Goal: Information Seeking & Learning: Learn about a topic

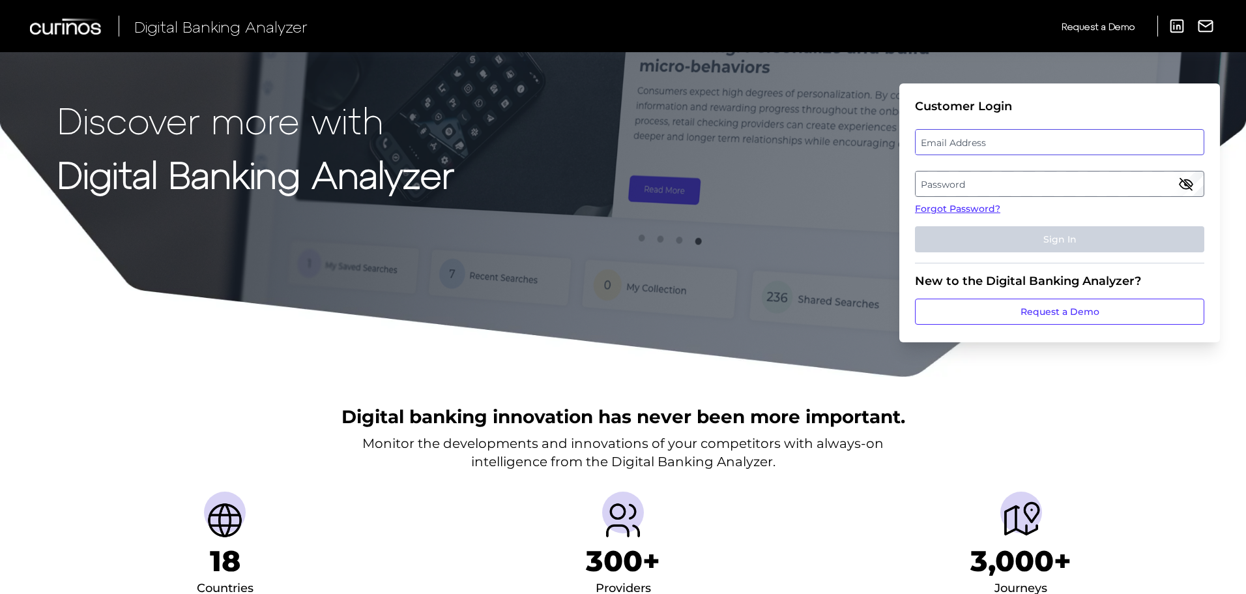
type input "[EMAIL_ADDRESS][DOMAIN_NAME]"
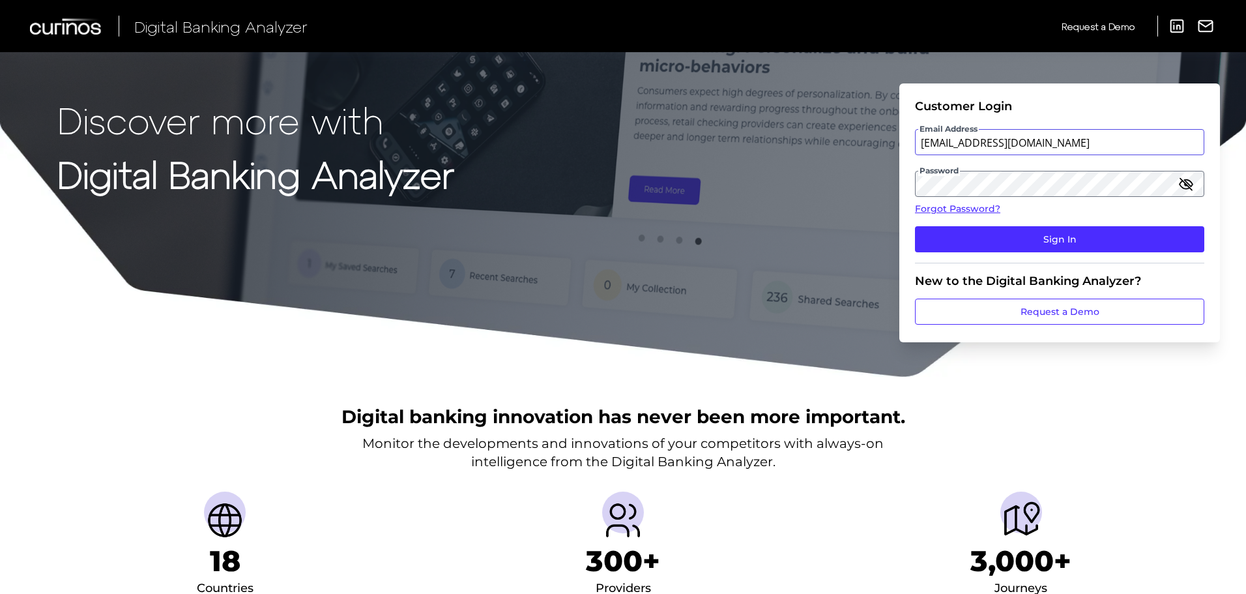
click at [986, 137] on input "[EMAIL_ADDRESS][DOMAIN_NAME]" at bounding box center [1059, 142] width 289 height 26
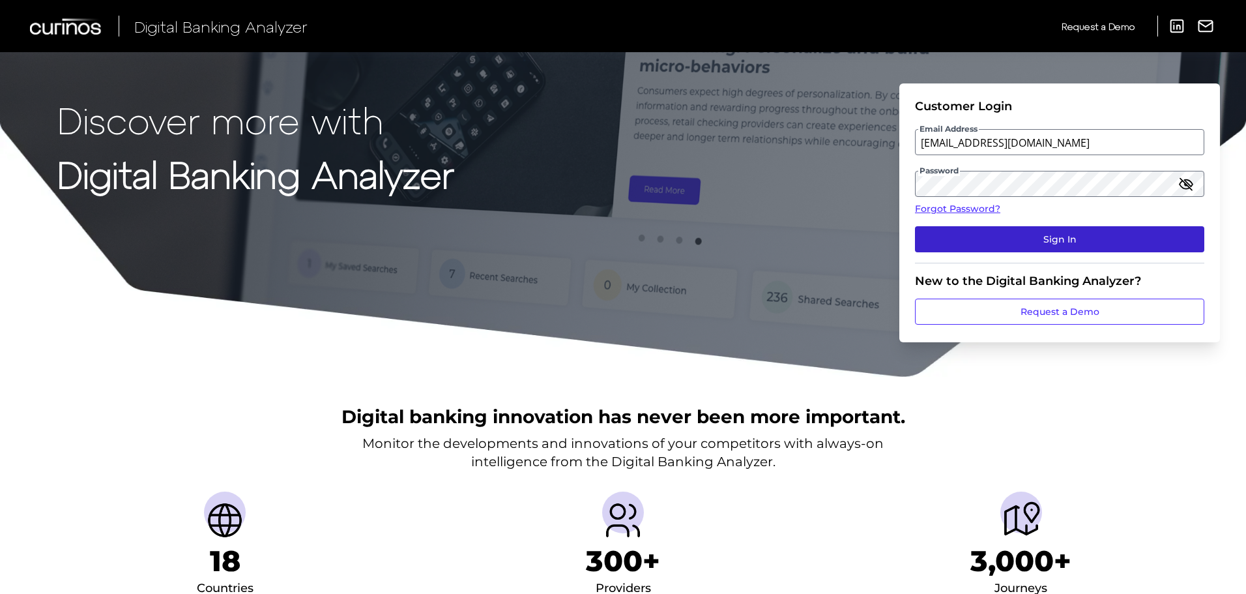
click at [923, 245] on button "Sign In" at bounding box center [1059, 239] width 289 height 26
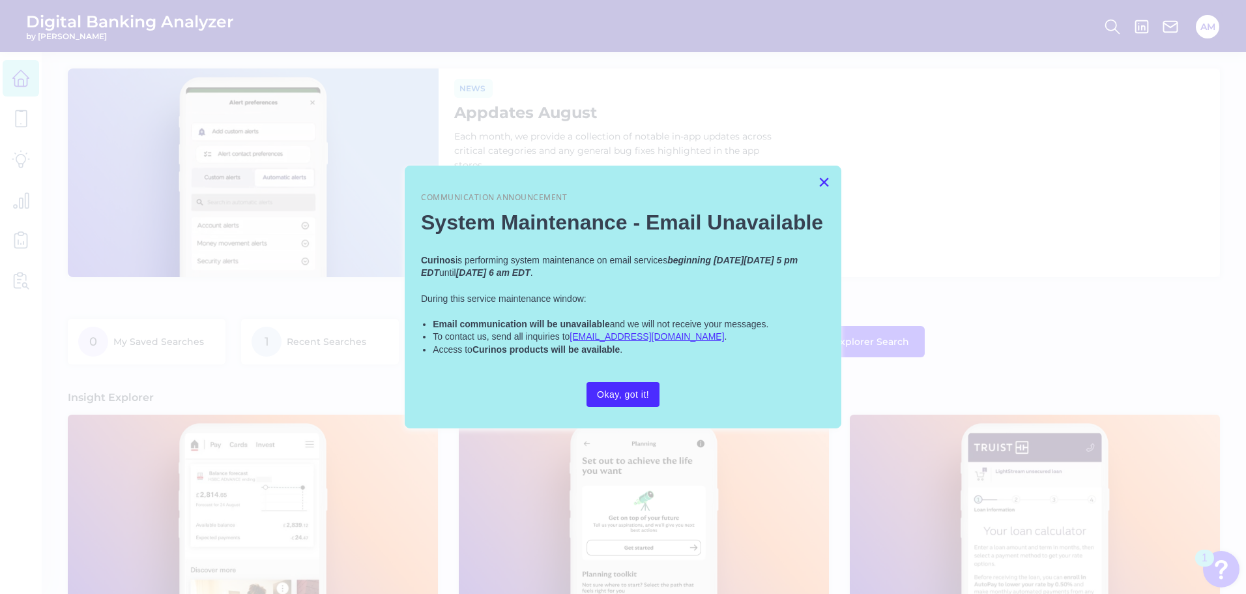
click at [819, 188] on button "×" at bounding box center [824, 181] width 12 height 21
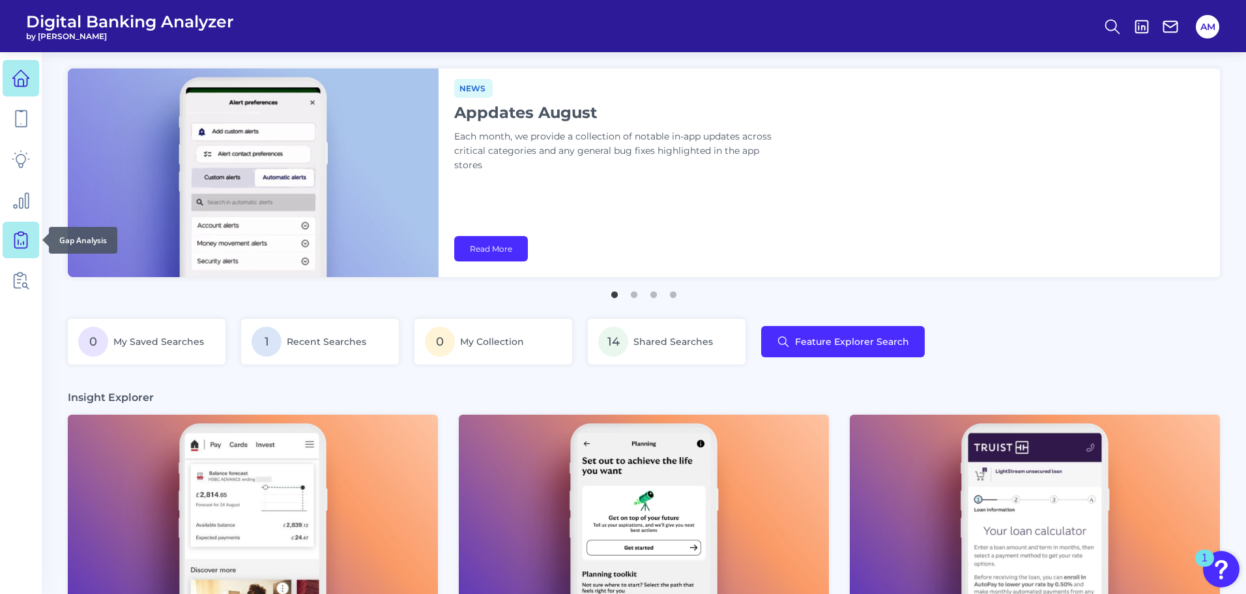
click at [29, 244] on icon at bounding box center [21, 240] width 18 height 18
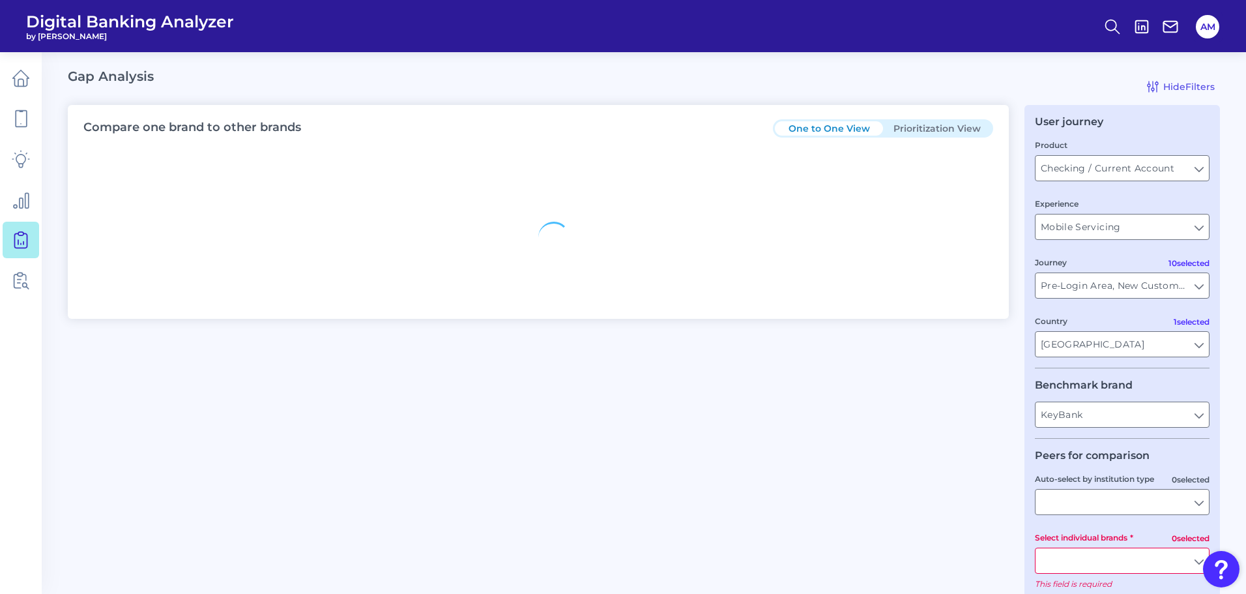
type input "All Journeys"
type input "All Countries"
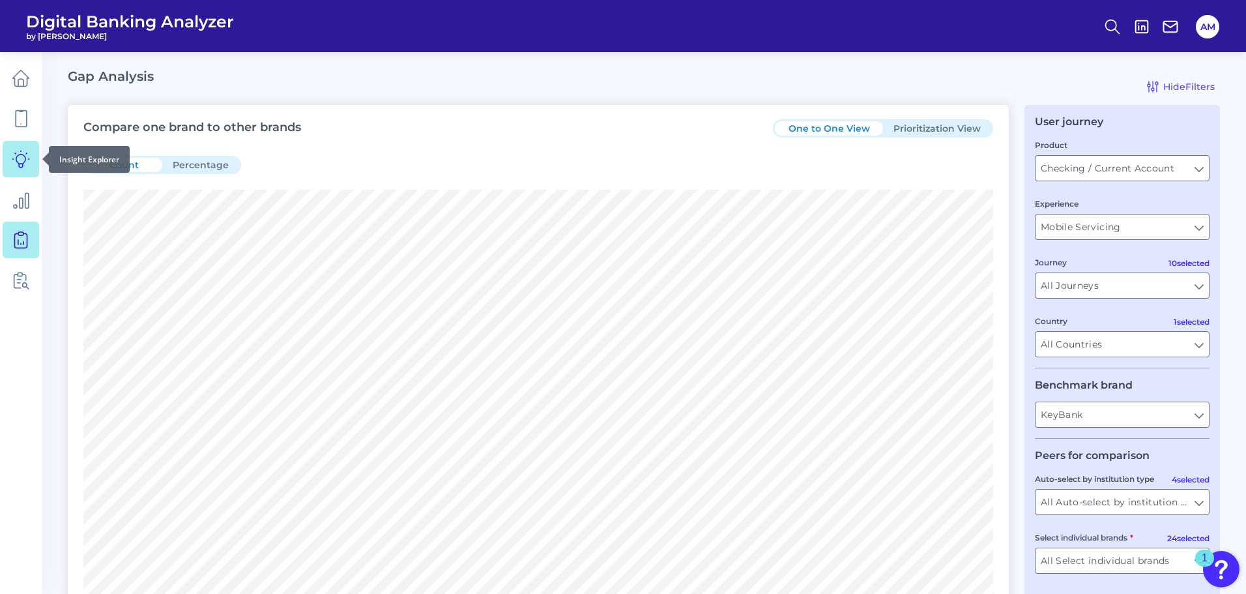
click at [10, 155] on link at bounding box center [21, 159] width 37 height 37
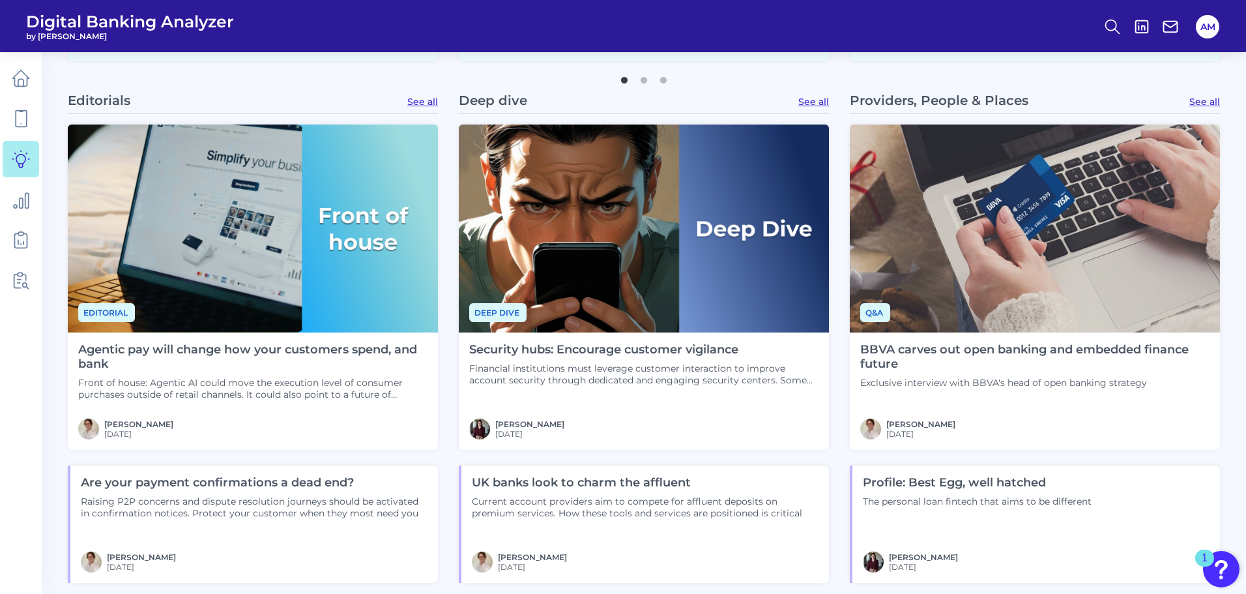
scroll to position [913, 0]
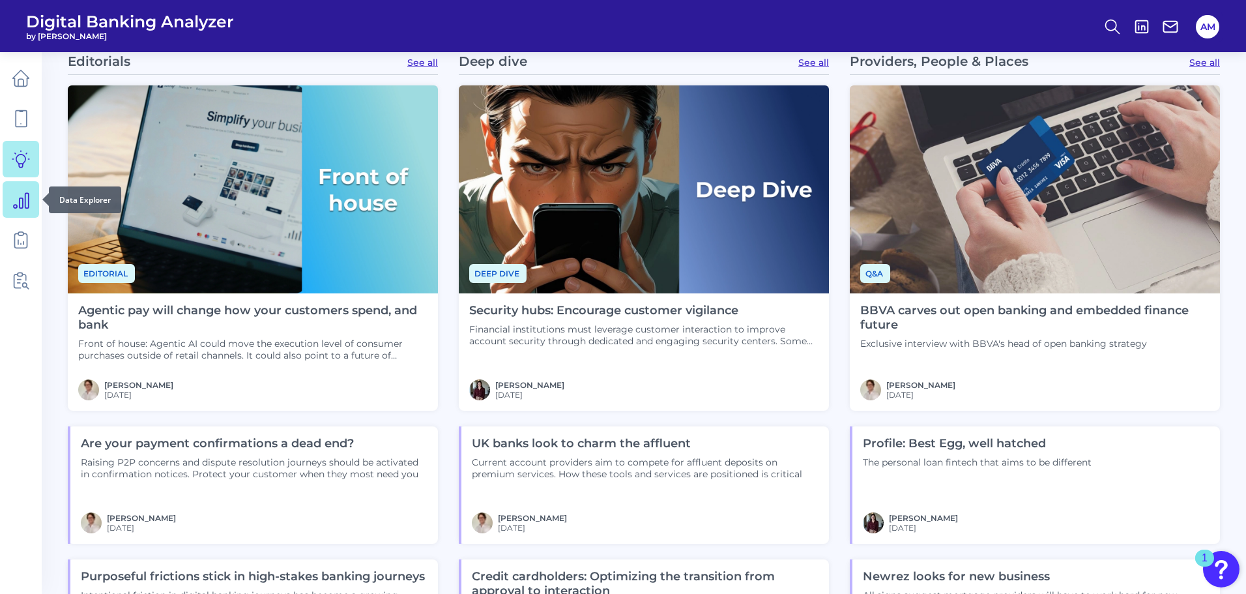
click at [18, 195] on icon at bounding box center [21, 199] width 18 height 18
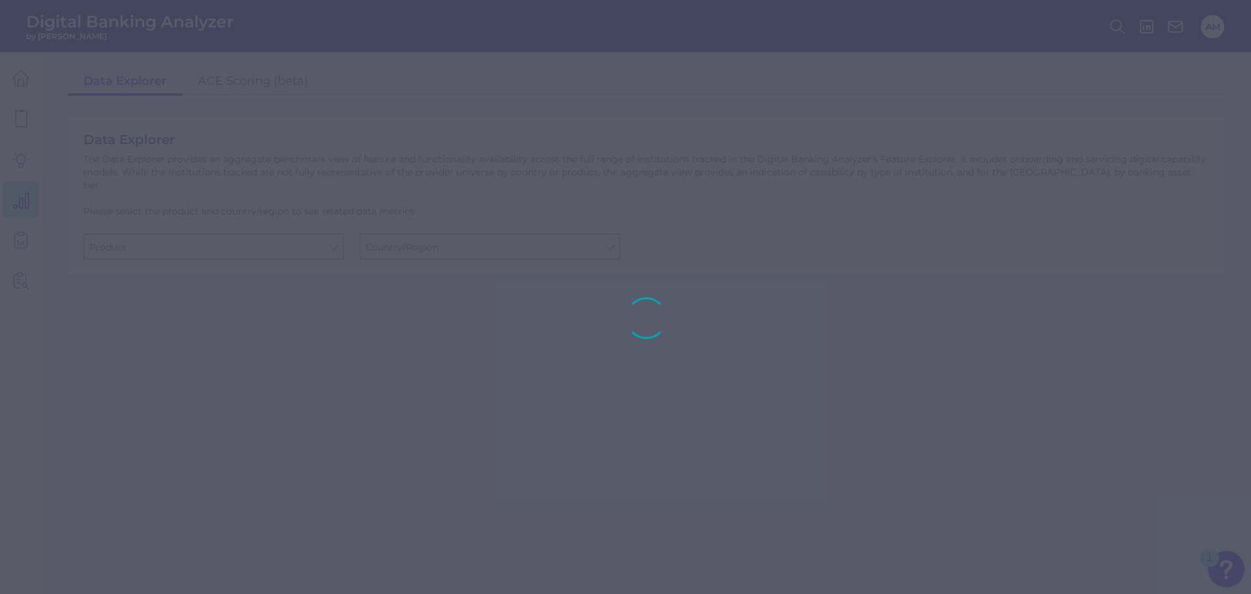
type input "Business Bank Account"
type input "[GEOGRAPHIC_DATA]"
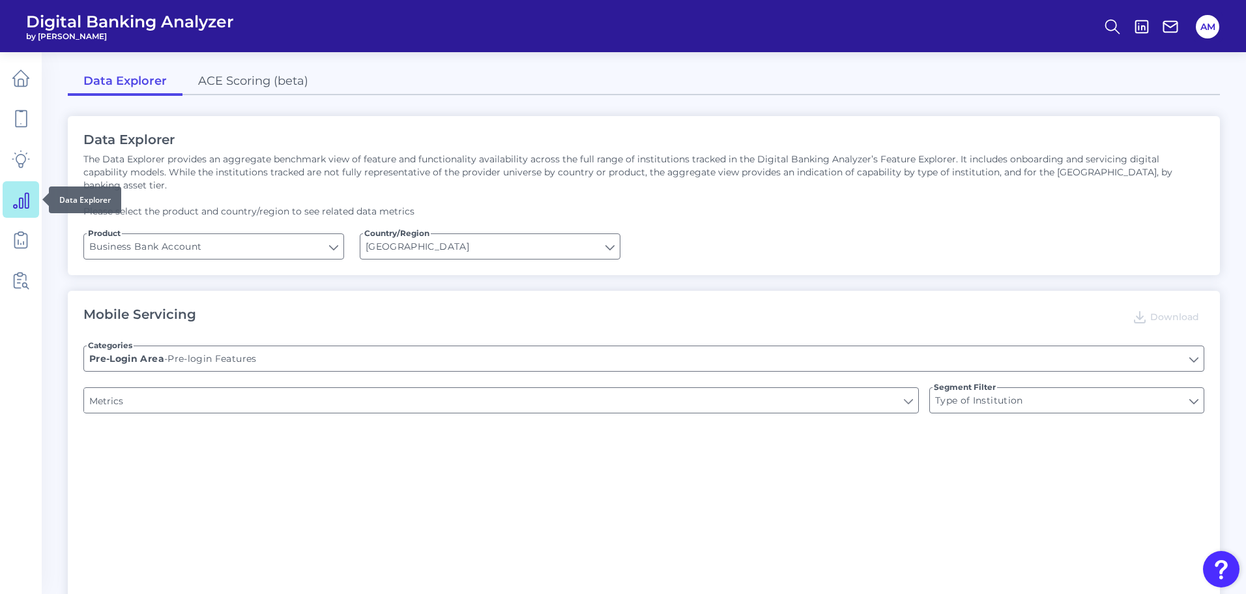
type input "Upon opening the app are users immediately prompted to use Touch/Face ID to log…"
type input "Can you apply for the PRODUCT as a new to brand customer on ANY digital channel?"
type input "Does it offer third-party single sign on?"
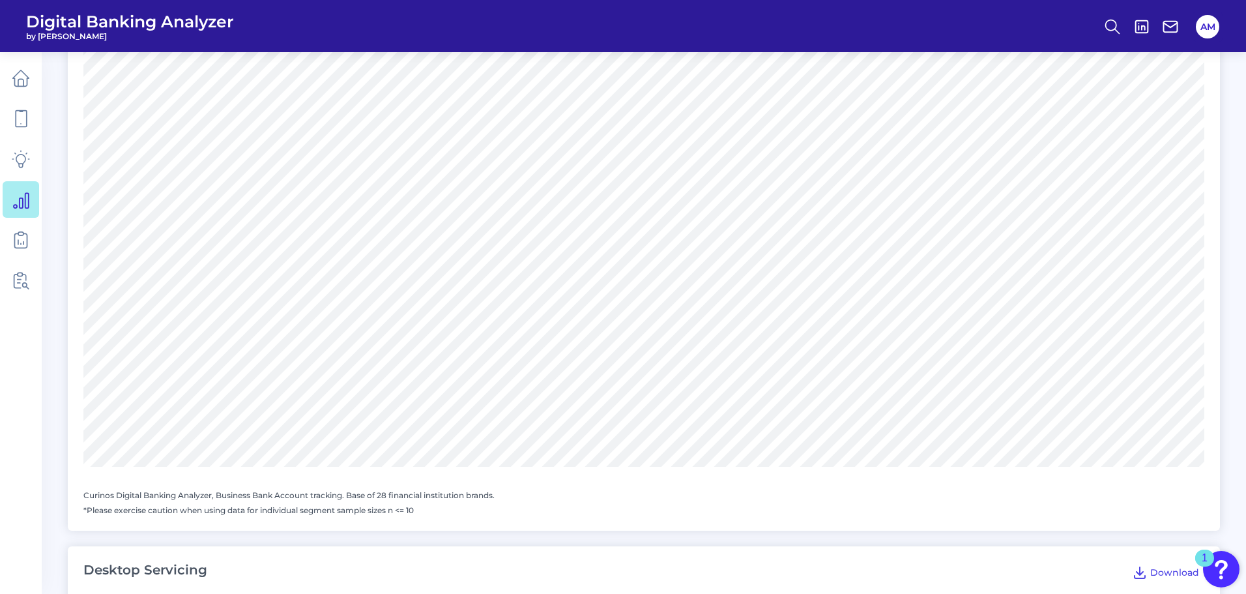
scroll to position [847, 0]
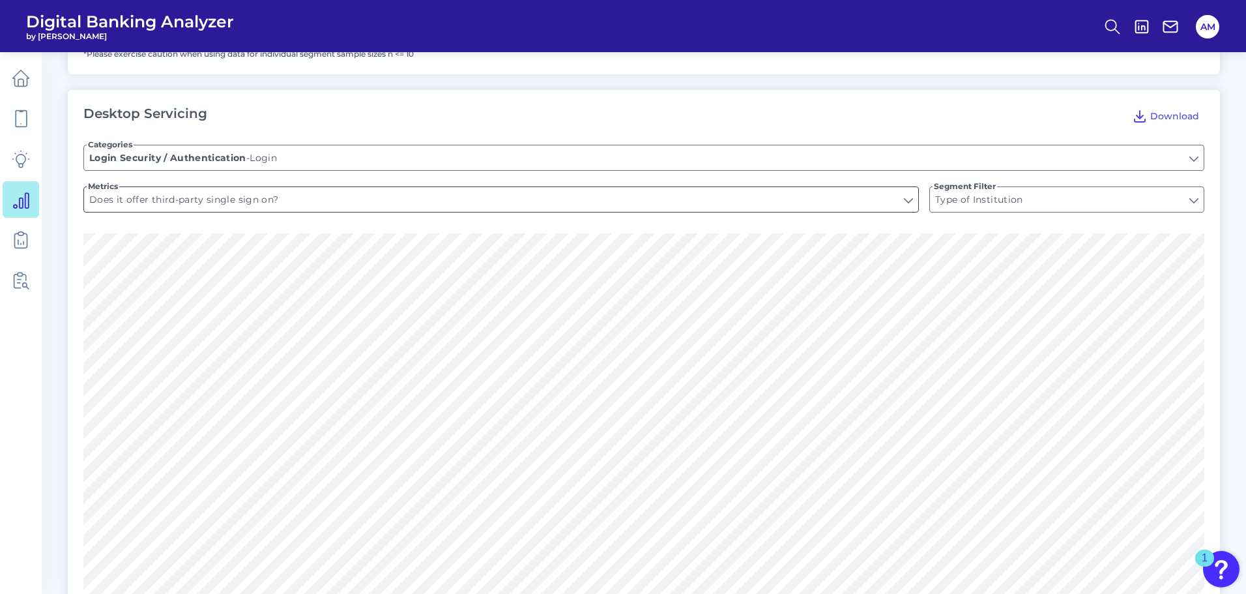
click at [309, 187] on input "Does it offer third-party single sign on?" at bounding box center [501, 199] width 834 height 25
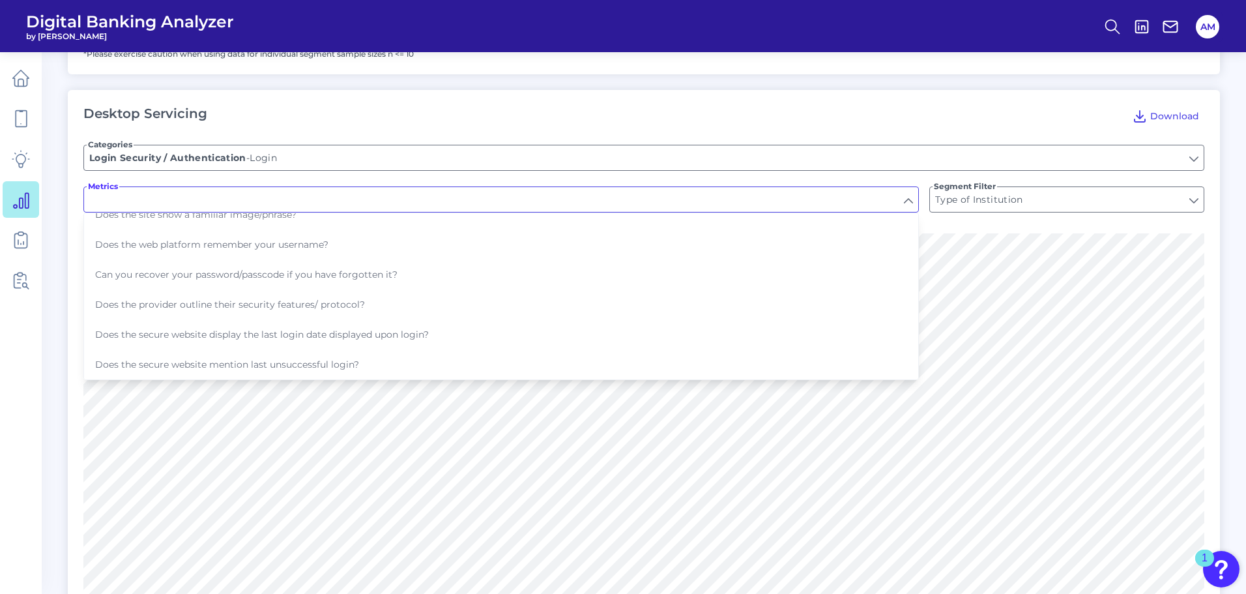
scroll to position [75, 0]
click at [389, 150] on input "Login" at bounding box center [644, 157] width 1120 height 25
type input "Does it offer third-party single sign on?"
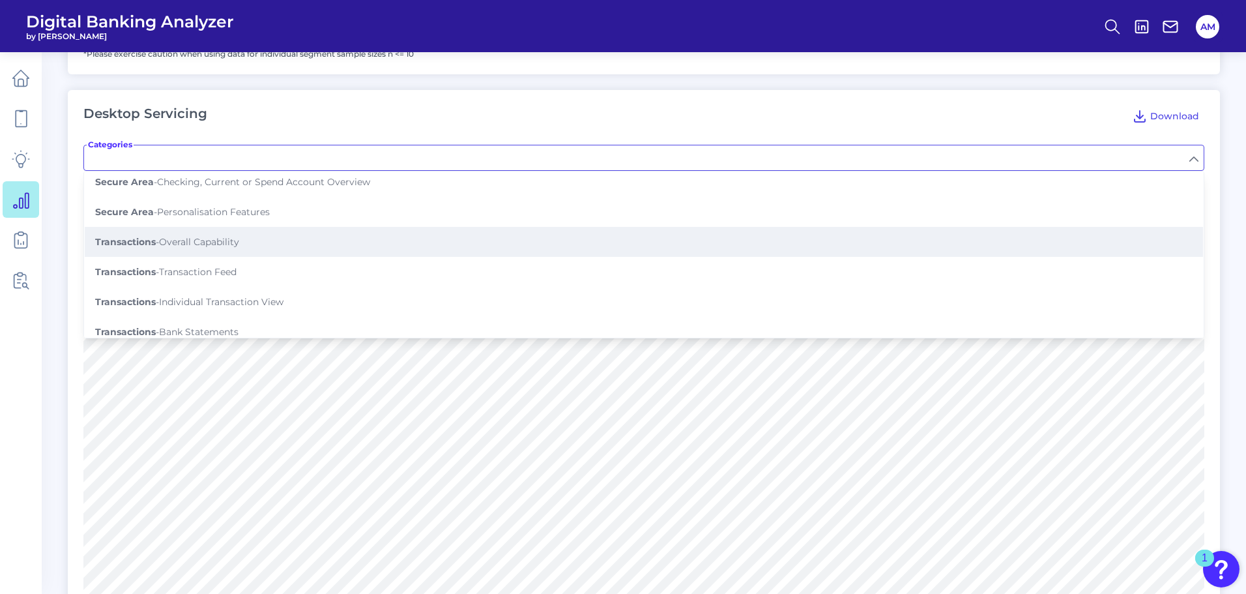
scroll to position [0, 0]
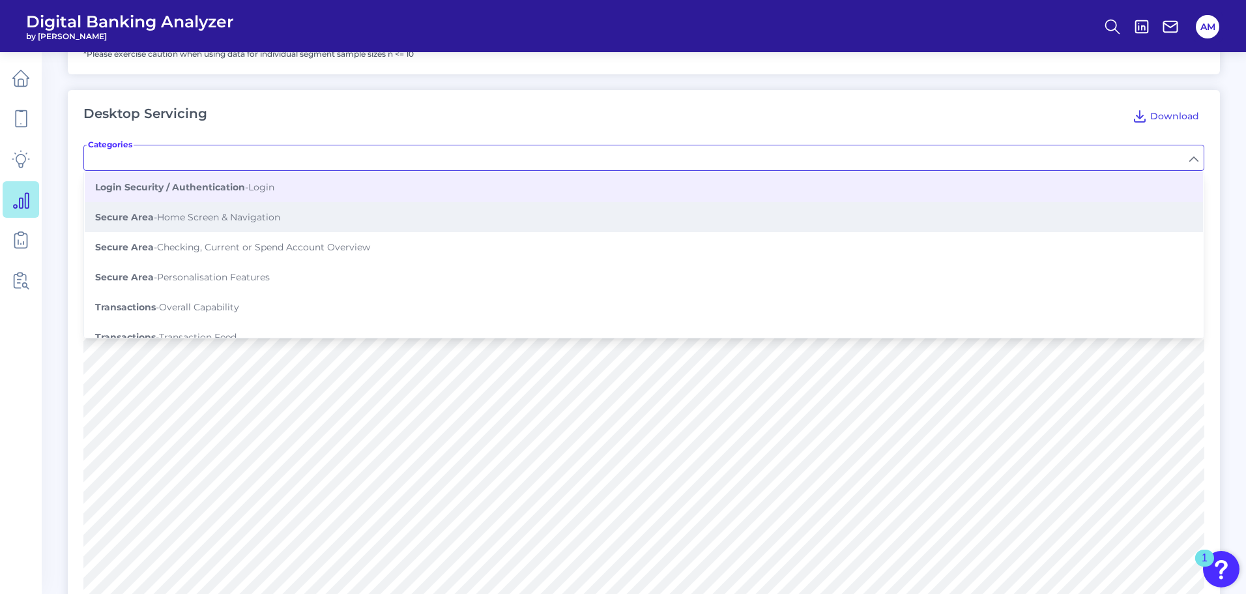
click at [248, 211] on span "Secure Area - Home Screen & Navigation" at bounding box center [187, 217] width 185 height 12
type input "Home Screen & Navigation"
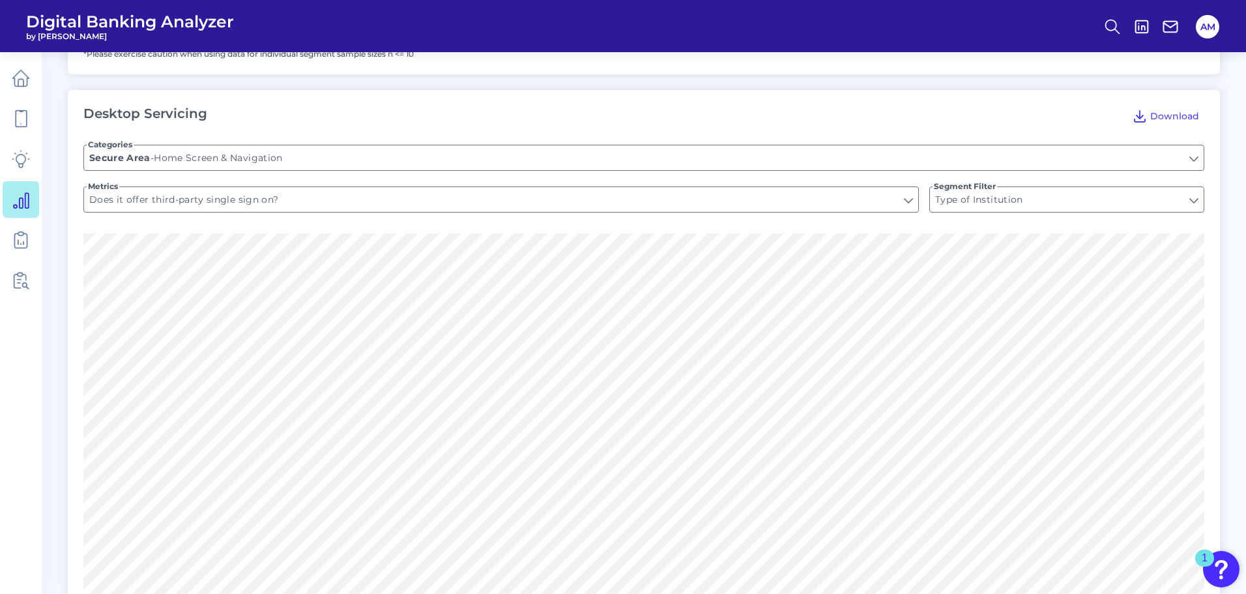
type input "Is the site responsive?"
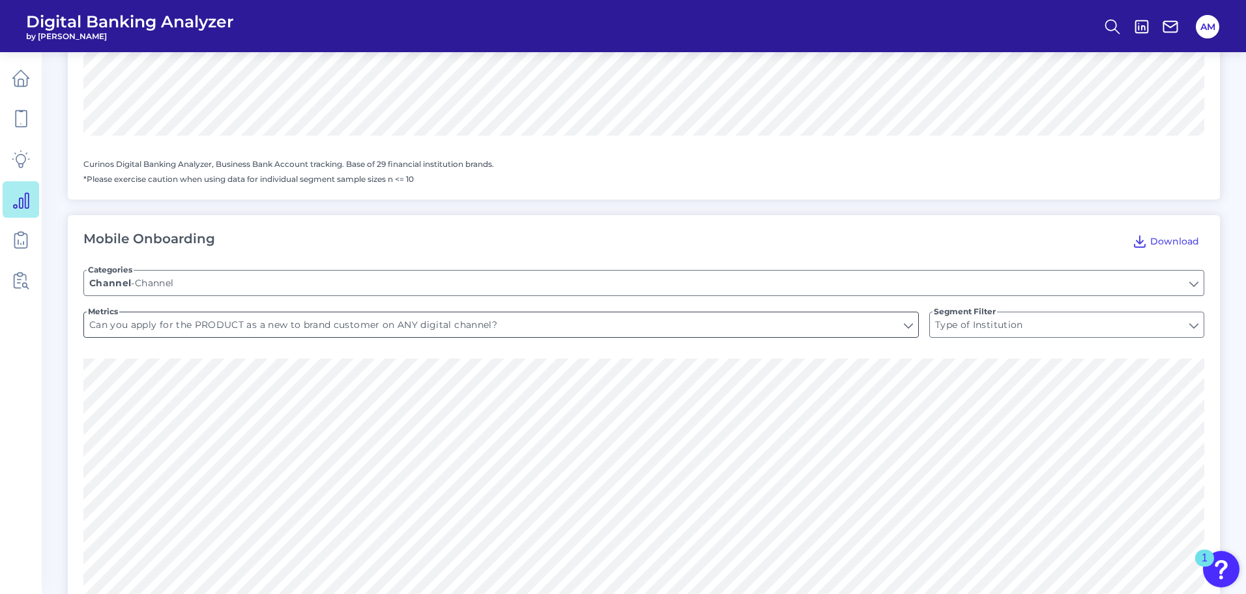
scroll to position [1434, 0]
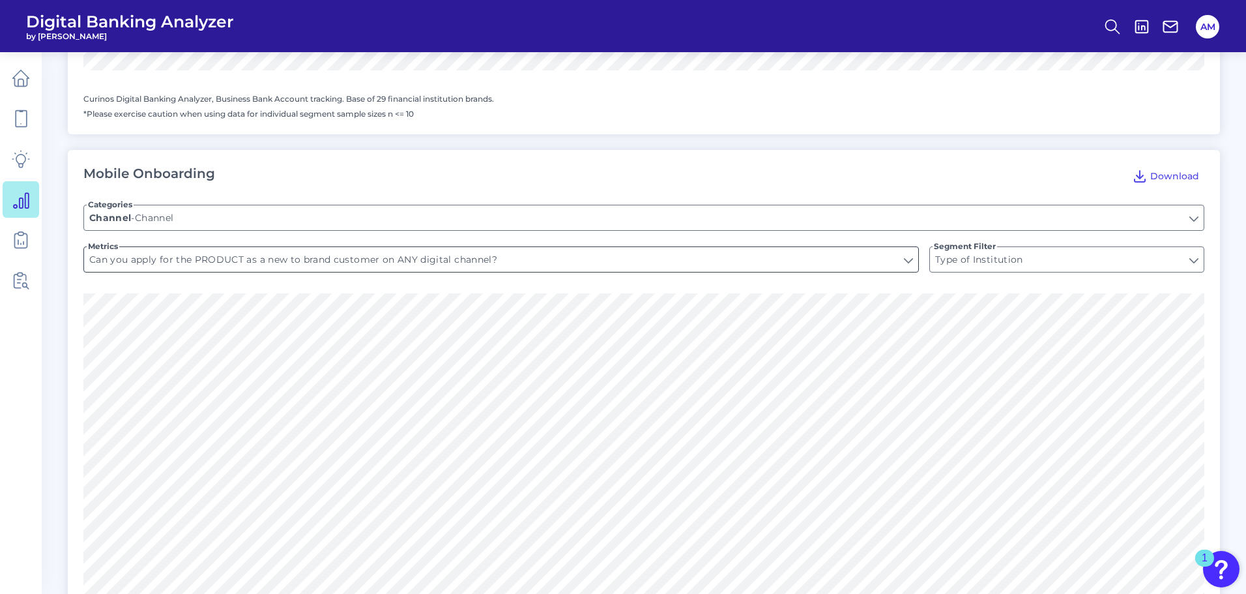
click at [243, 254] on input "Can you apply for the PRODUCT as a new to brand customer on ANY digital channel?" at bounding box center [501, 259] width 834 height 25
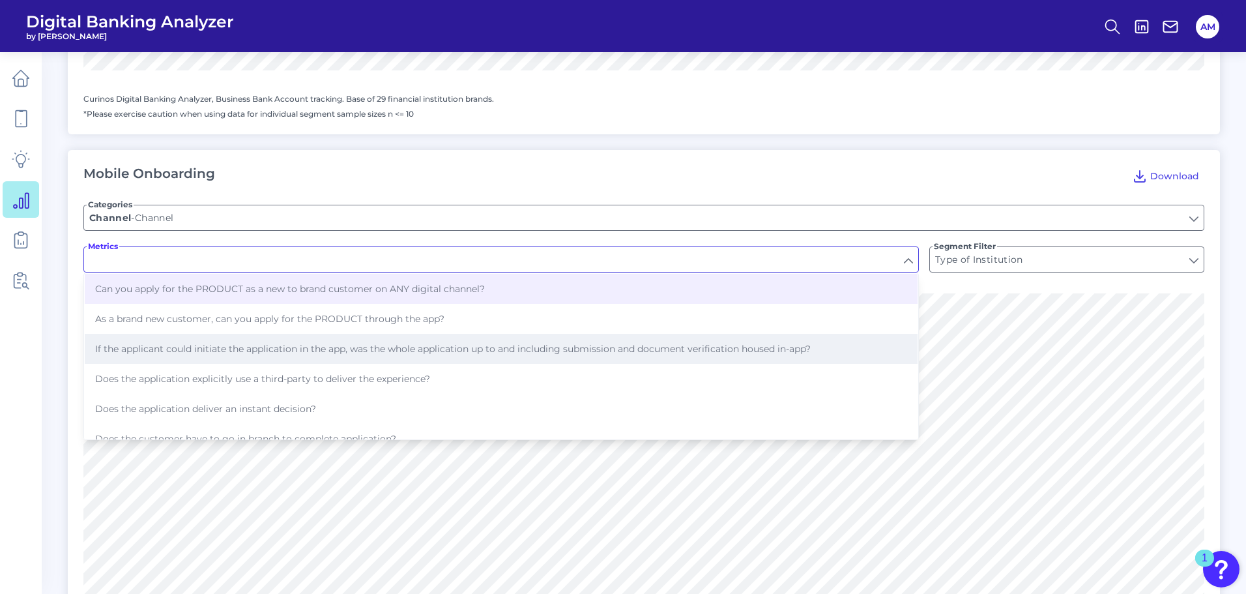
click at [194, 342] on button "If the applicant could initiate the application in the app, was the whole appli…" at bounding box center [501, 349] width 833 height 30
type input "If the applicant could initiate the application in the app, was the whole appli…"
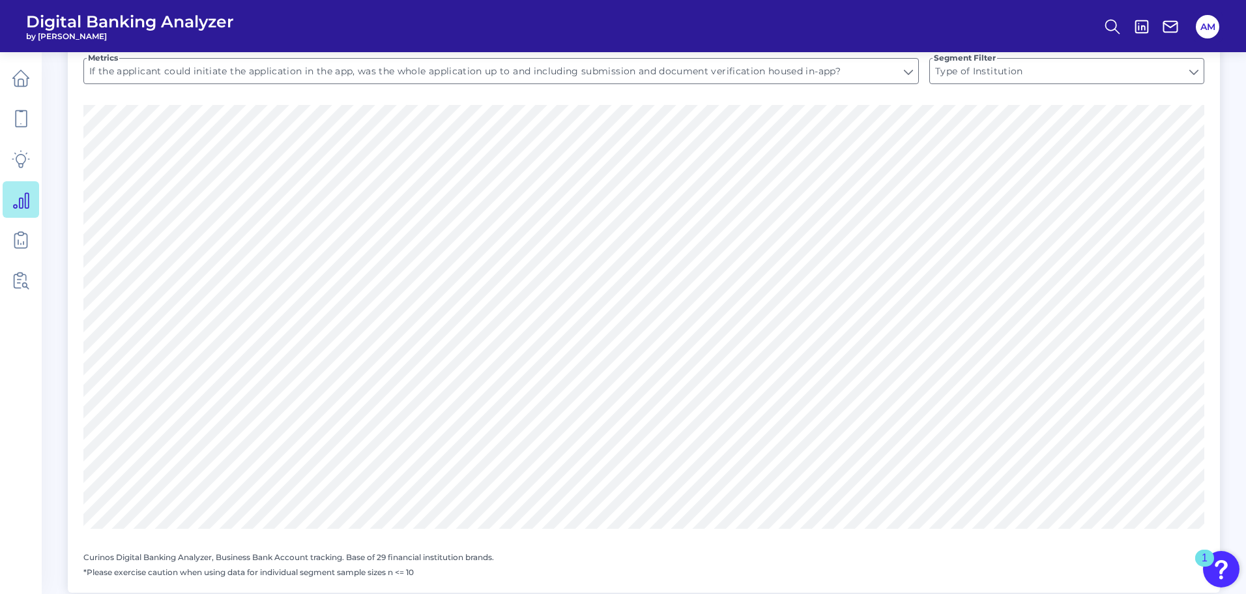
scroll to position [1439, 0]
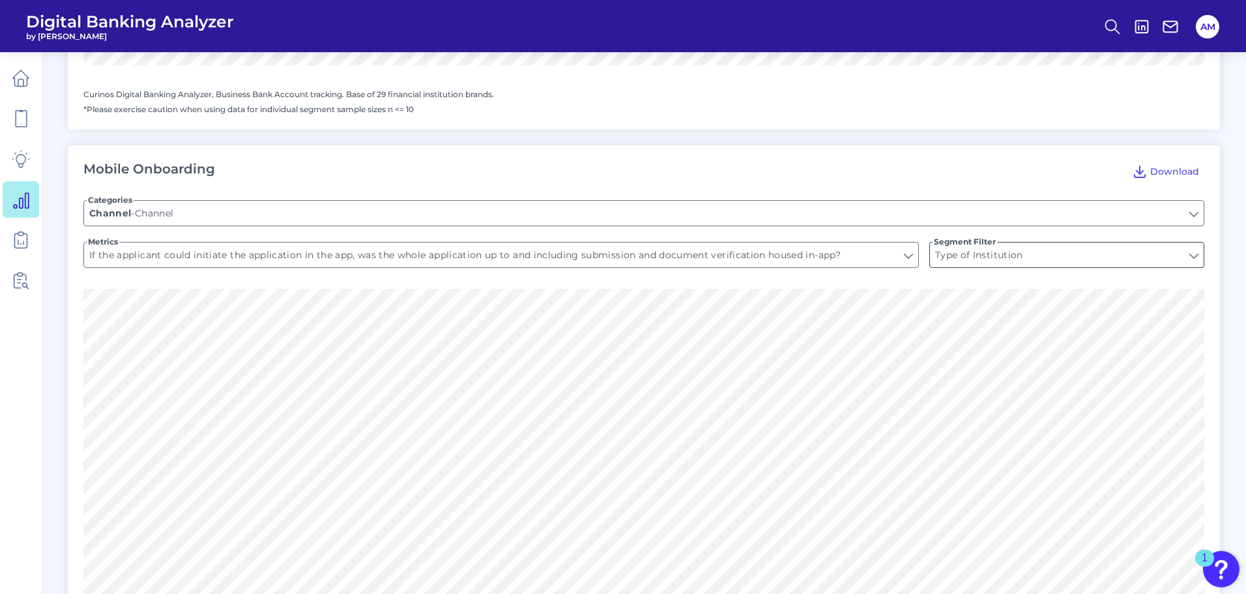
click at [962, 242] on input "Type of Institution" at bounding box center [1067, 254] width 274 height 25
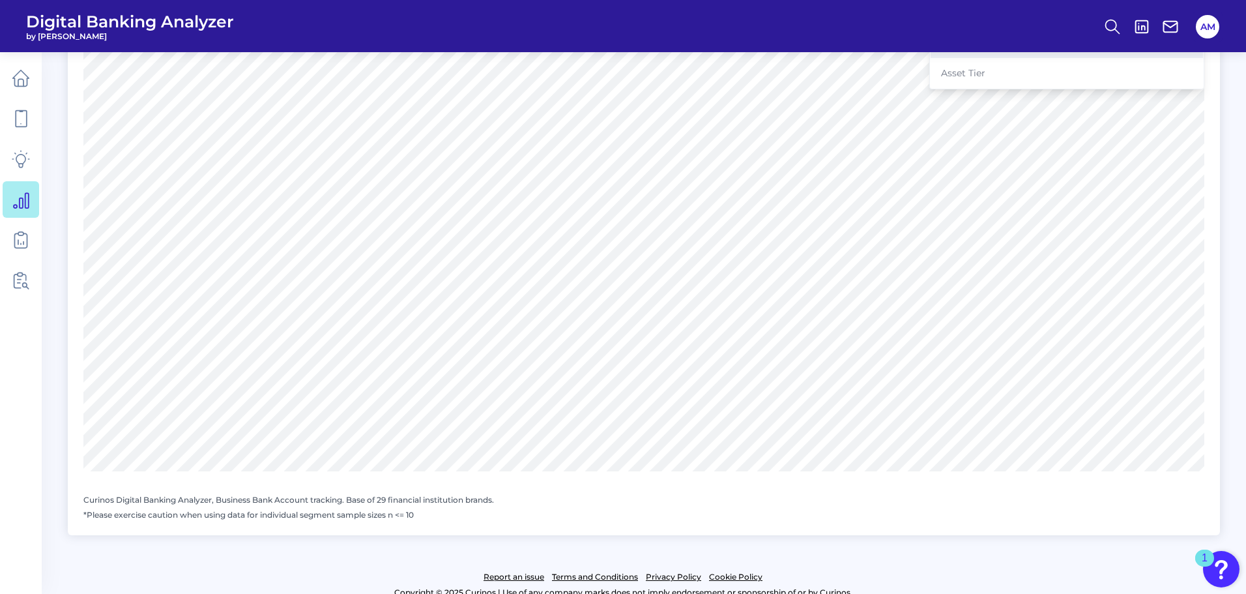
scroll to position [1699, 0]
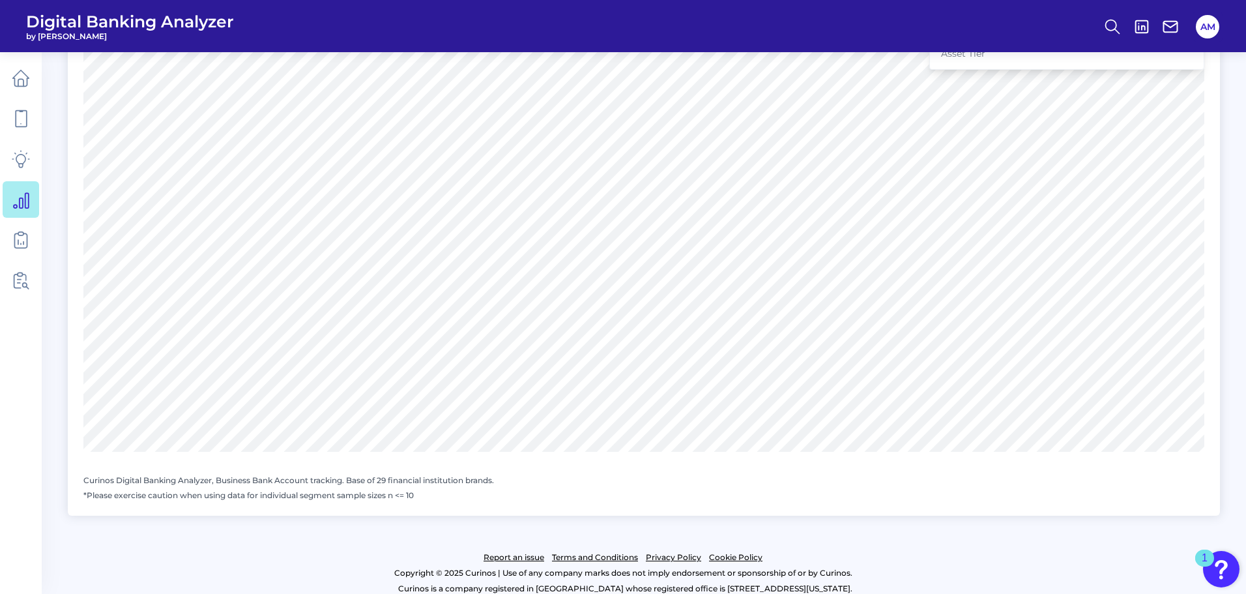
type input "Type of Institution"
